Goal: Task Accomplishment & Management: Manage account settings

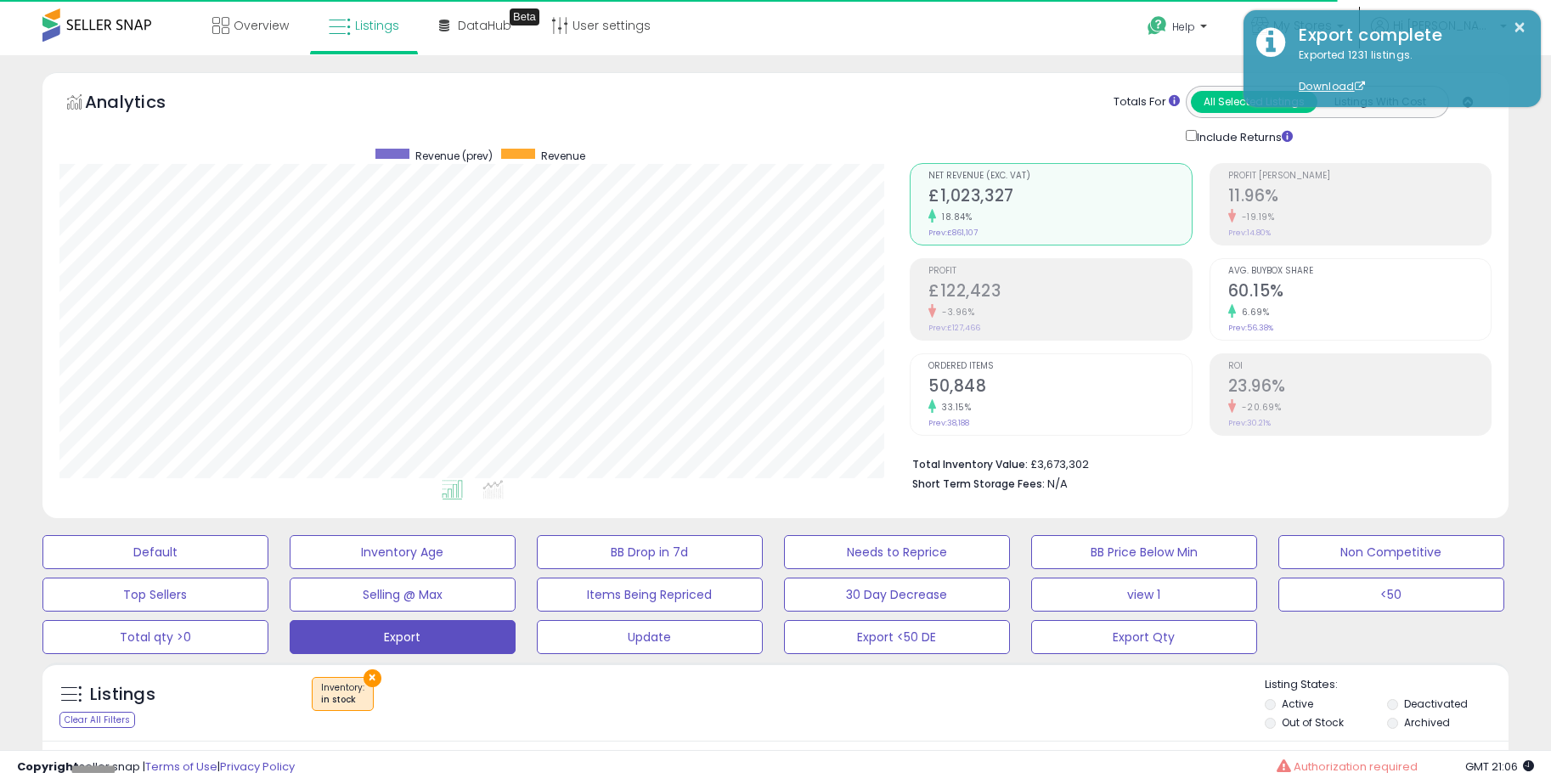
scroll to position [348, 850]
